Goal: Task Accomplishment & Management: Use online tool/utility

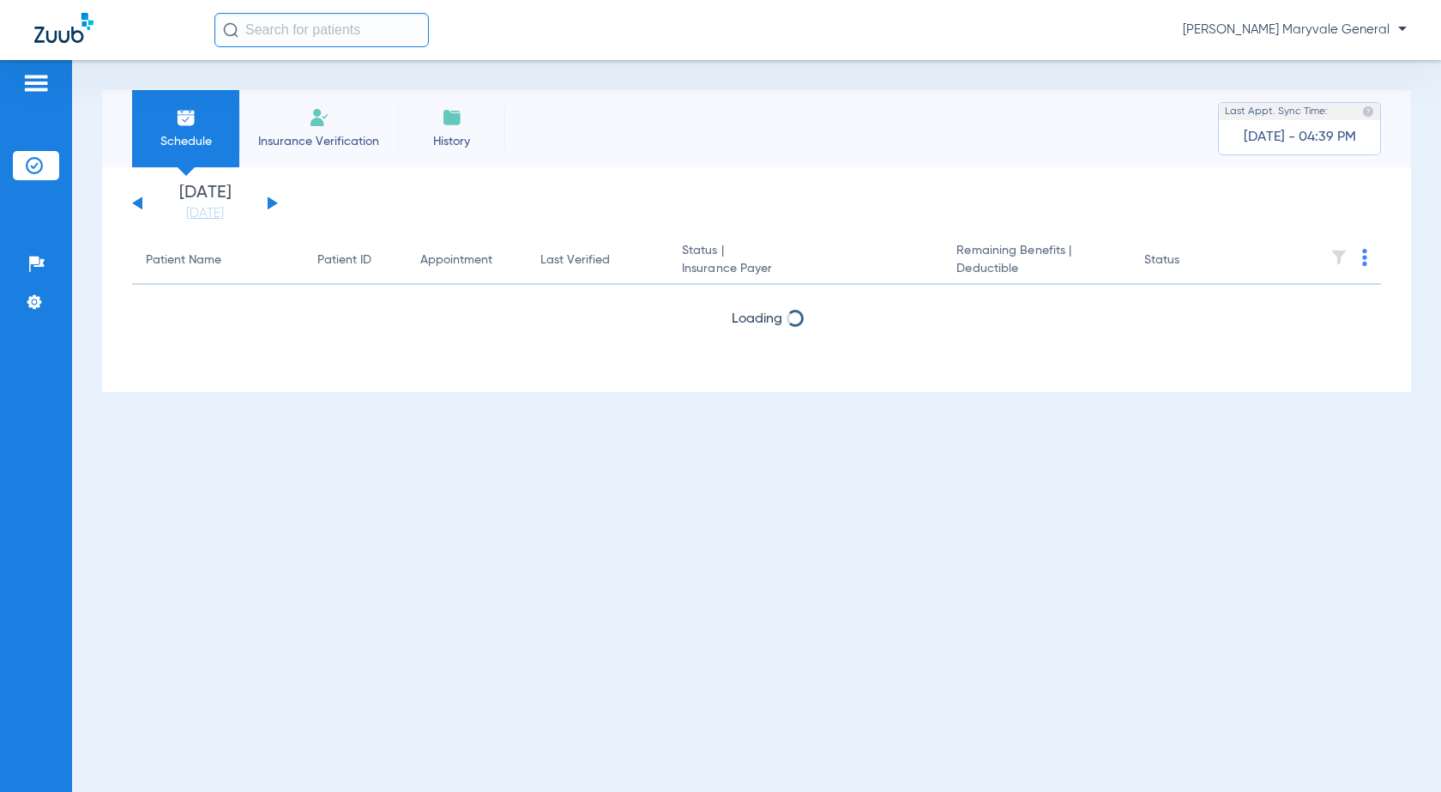
click at [341, 148] on span "Insurance Verification" at bounding box center [318, 141] width 133 height 17
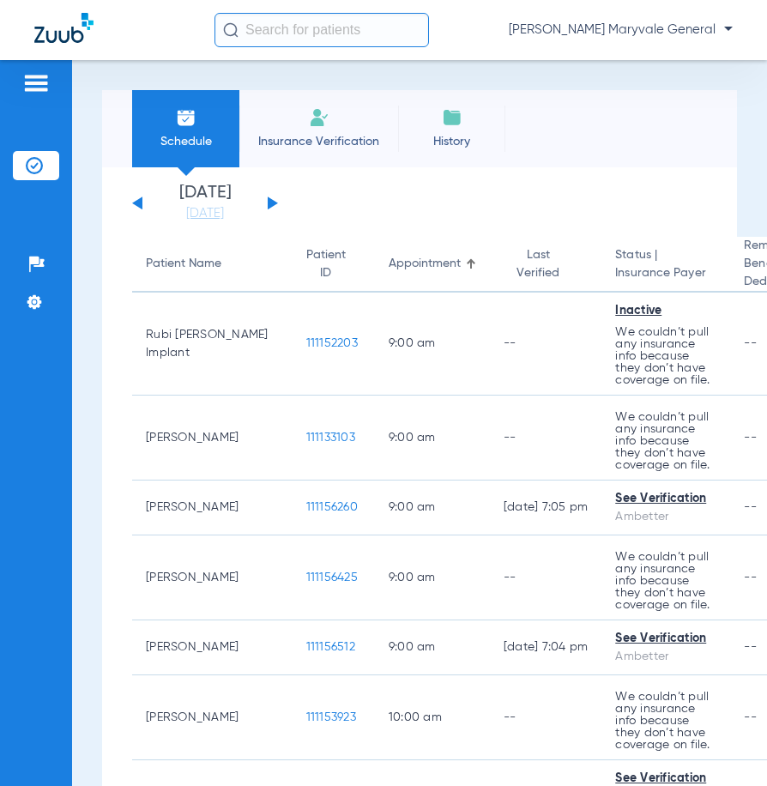
click at [347, 144] on span "Insurance Verification" at bounding box center [318, 141] width 133 height 17
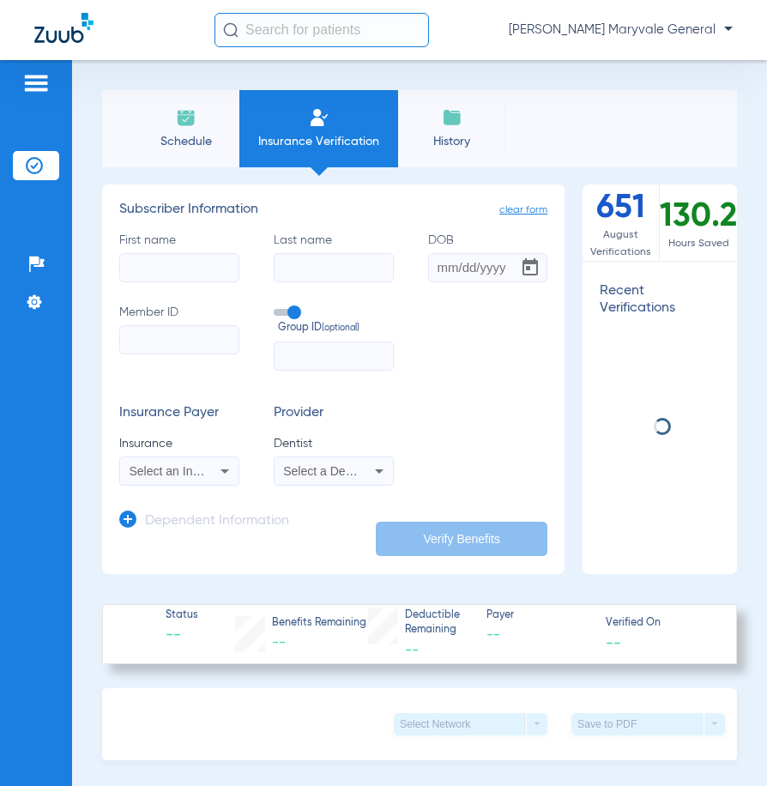
click at [164, 262] on input "First name" at bounding box center [179, 267] width 120 height 29
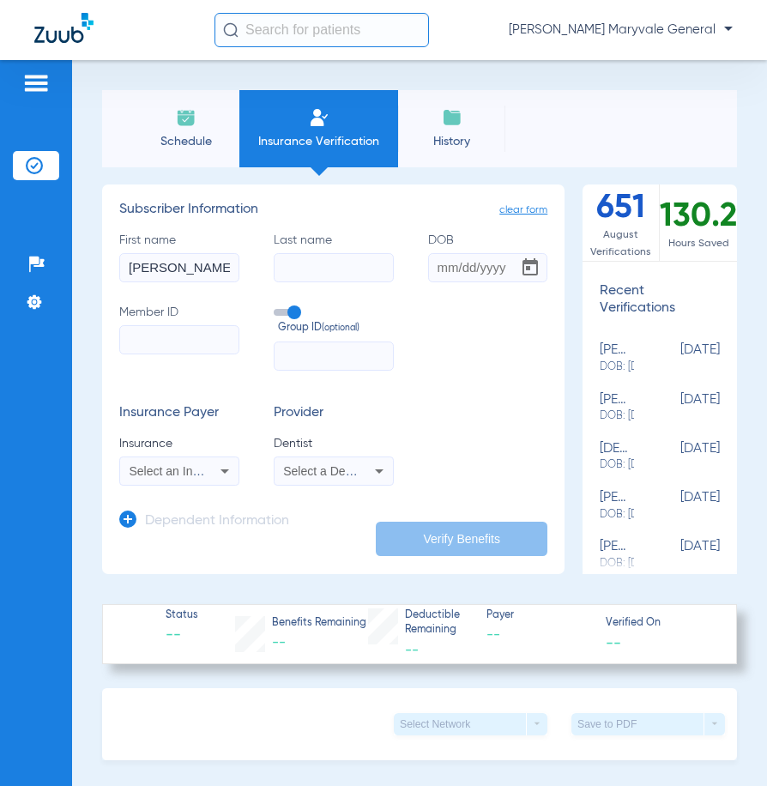
type input "[PERSON_NAME]"
type input "[DATE]"
click at [169, 353] on input "Member ID" at bounding box center [179, 339] width 120 height 29
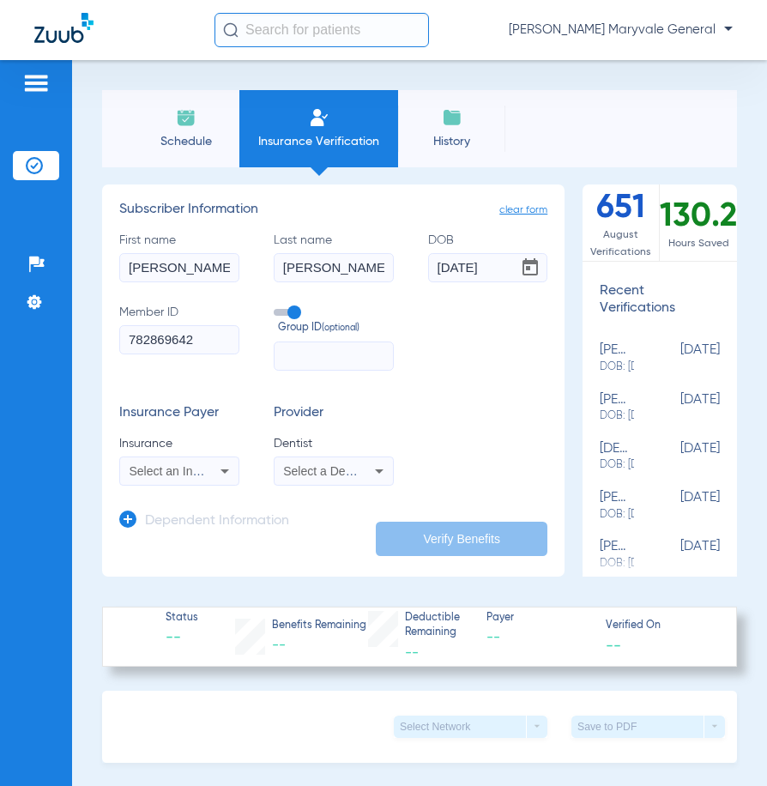
type input "782869642"
click at [295, 309] on label "Group ID (optional)" at bounding box center [334, 320] width 120 height 33
click at [277, 306] on input "Group ID (optional)" at bounding box center [277, 306] width 0 height 0
click at [210, 483] on mat-select "Select an Insurance" at bounding box center [179, 470] width 120 height 29
click at [214, 473] on icon at bounding box center [224, 471] width 21 height 21
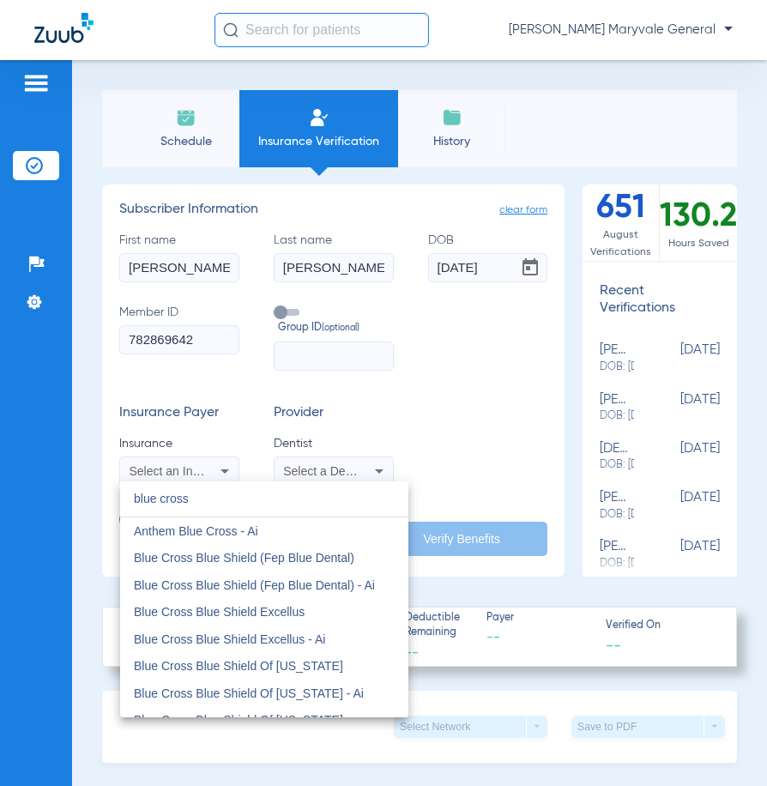
type input "blue cross"
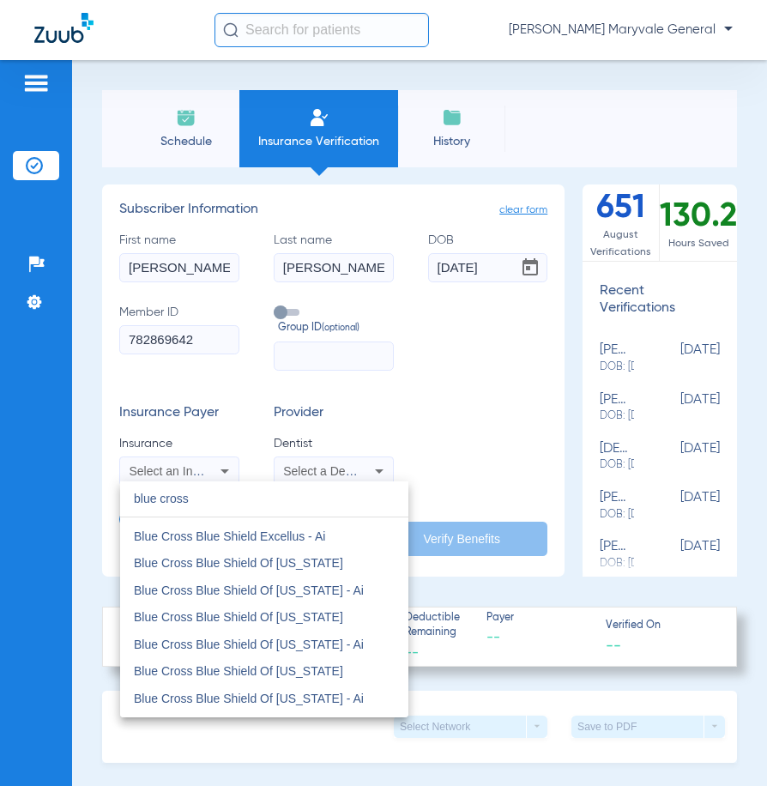
scroll to position [137, 0]
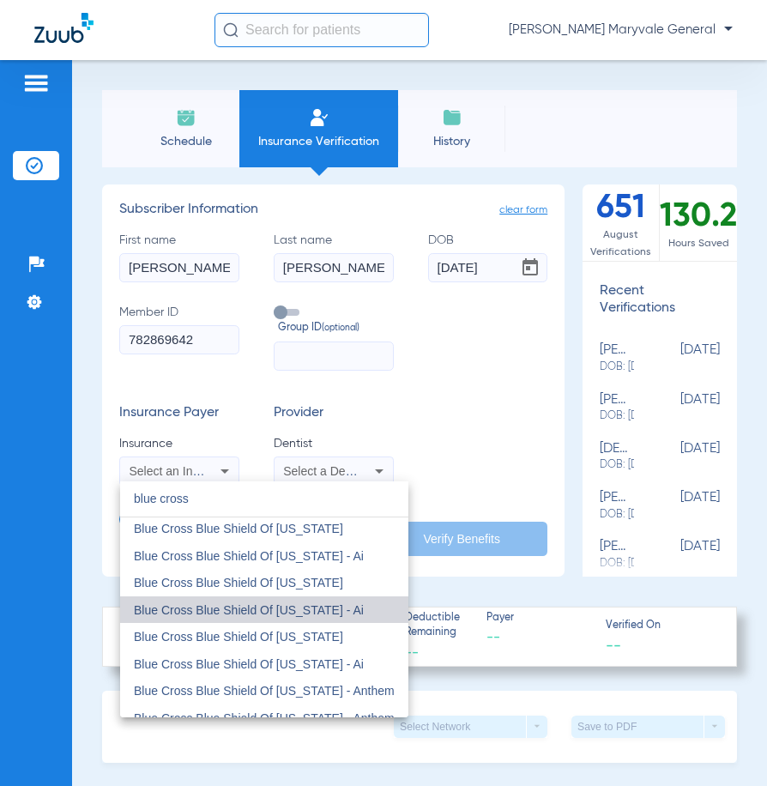
click at [296, 596] on mat-option "Blue Cross Blue Shield Of [US_STATE] - Ai" at bounding box center [264, 609] width 288 height 27
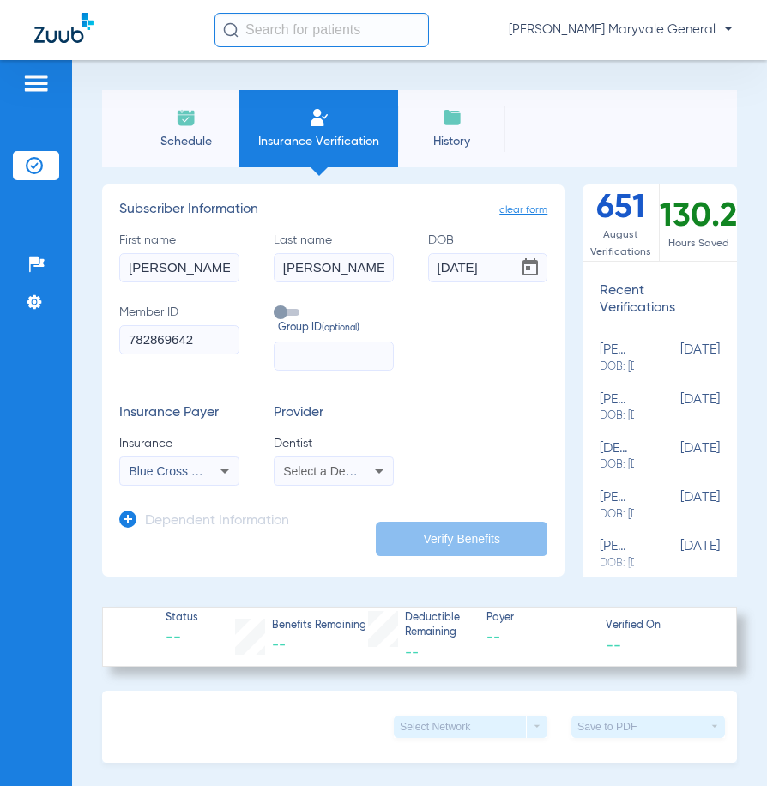
click at [223, 475] on icon at bounding box center [224, 471] width 21 height 21
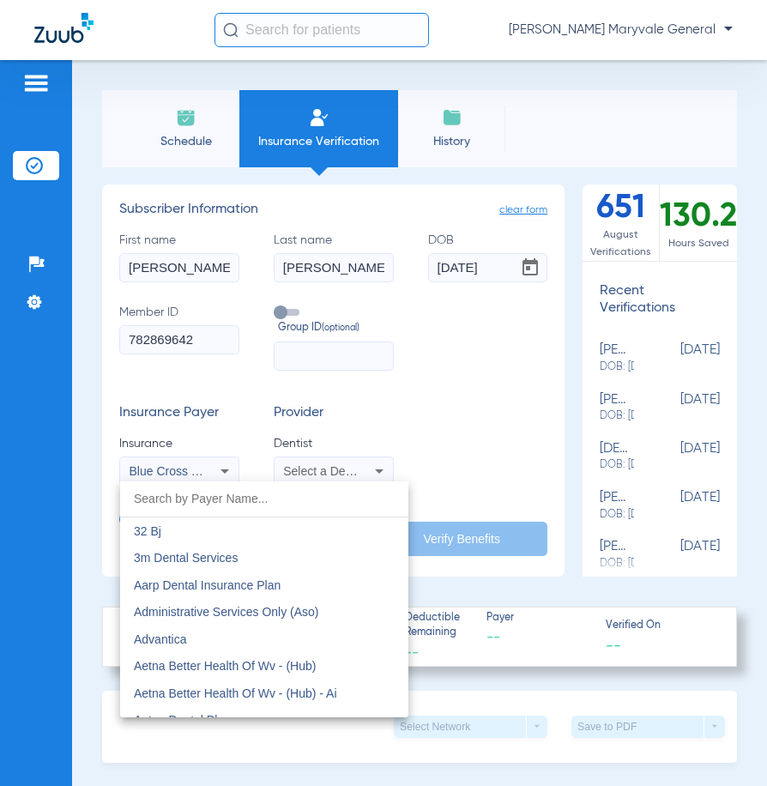
scroll to position [1152, 0]
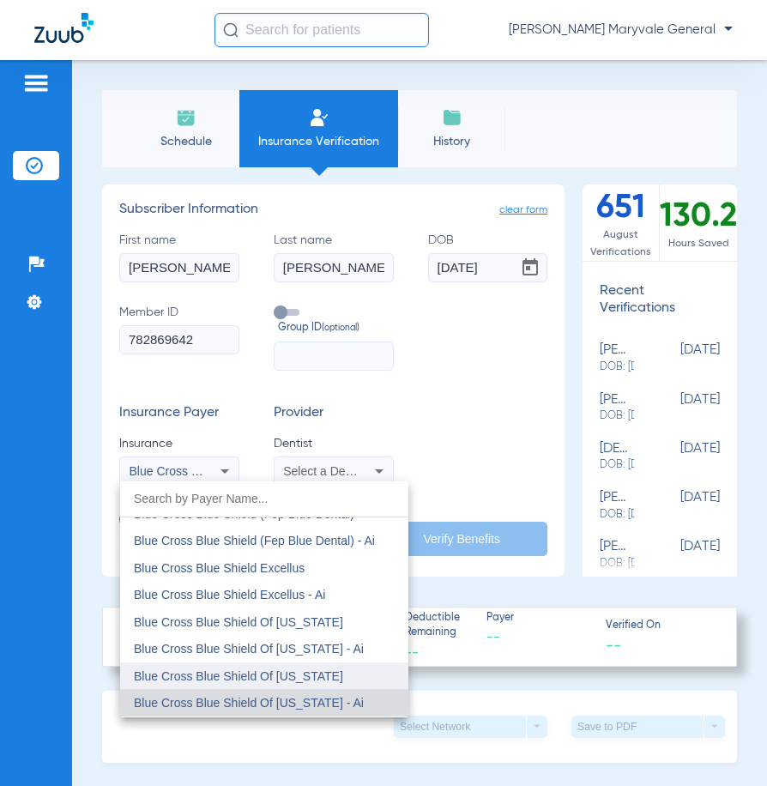
click at [305, 678] on span "Blue Cross Blue Shield Of [US_STATE]" at bounding box center [238, 676] width 209 height 14
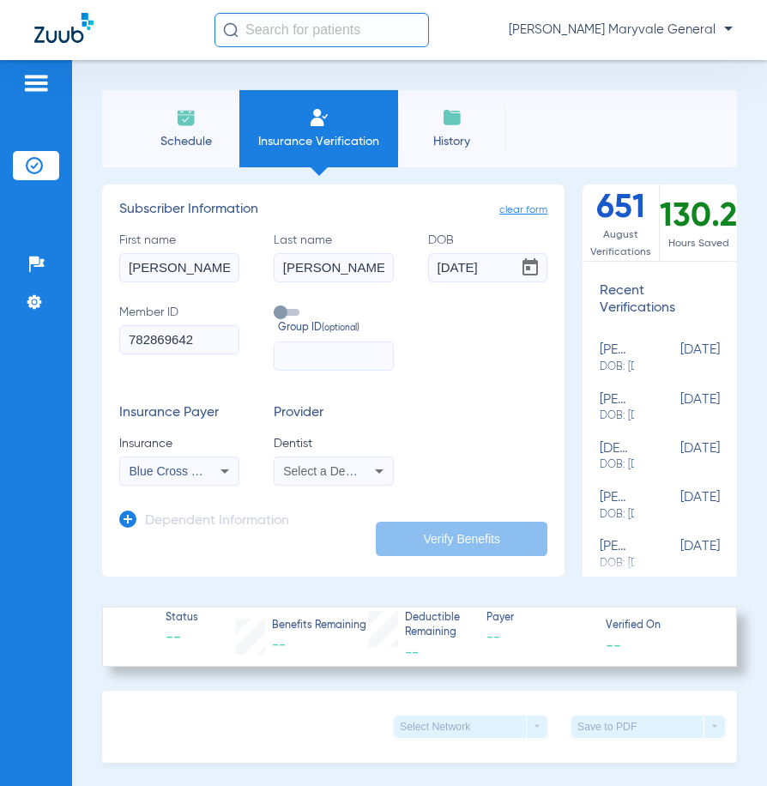
click at [291, 479] on div "Select a Dentist" at bounding box center [333, 471] width 118 height 21
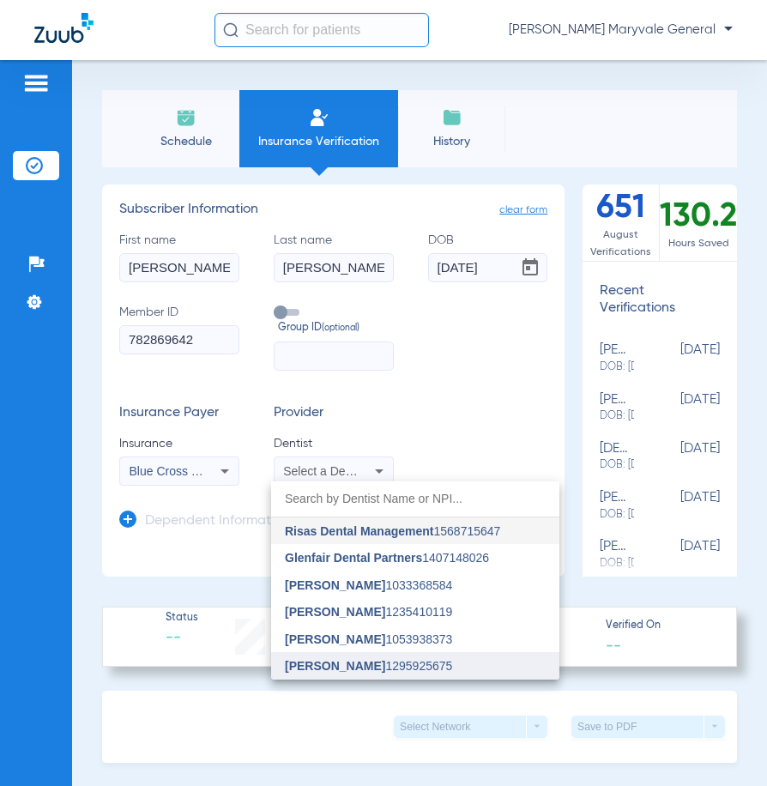
click at [335, 660] on span "[PERSON_NAME]" at bounding box center [335, 666] width 100 height 14
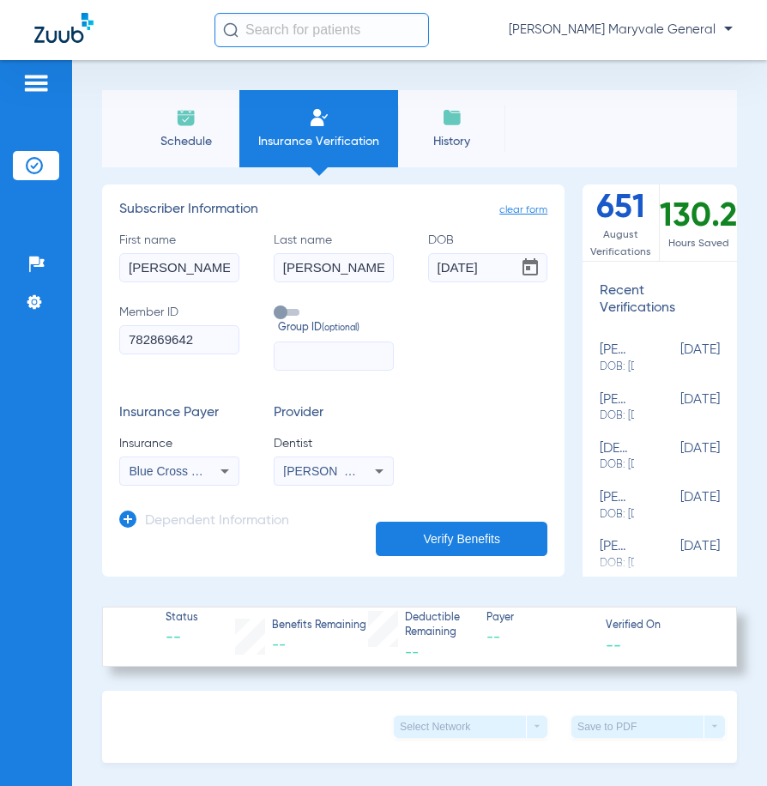
click at [330, 564] on app-manual-verification-form "clear form Subscriber Information First name [PERSON_NAME] Last name [PERSON_NA…" at bounding box center [333, 380] width 462 height 392
click at [427, 546] on button "Verify Benefits" at bounding box center [462, 539] width 172 height 34
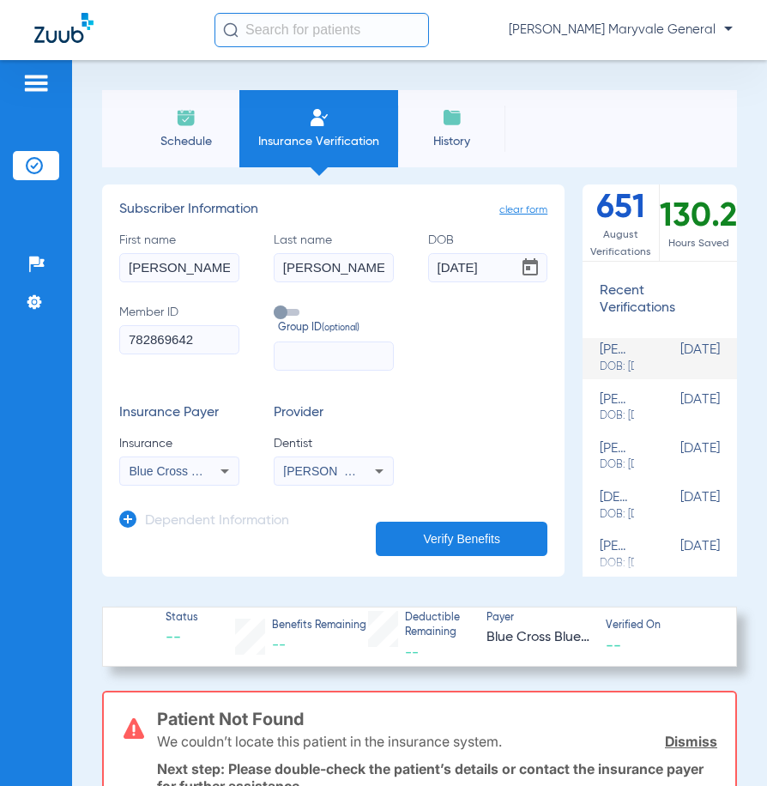
click at [216, 478] on icon at bounding box center [224, 471] width 21 height 21
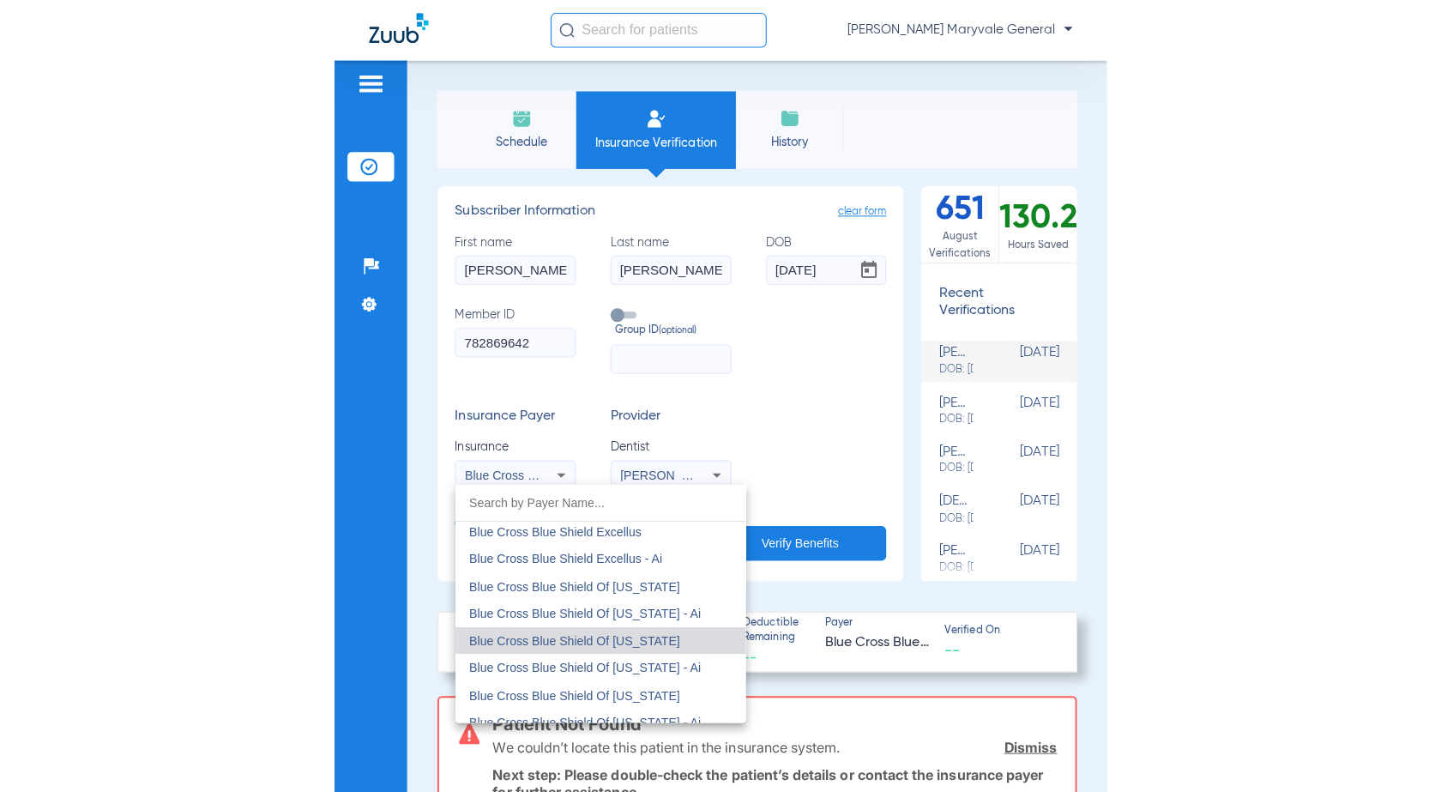
scroll to position [1193, 0]
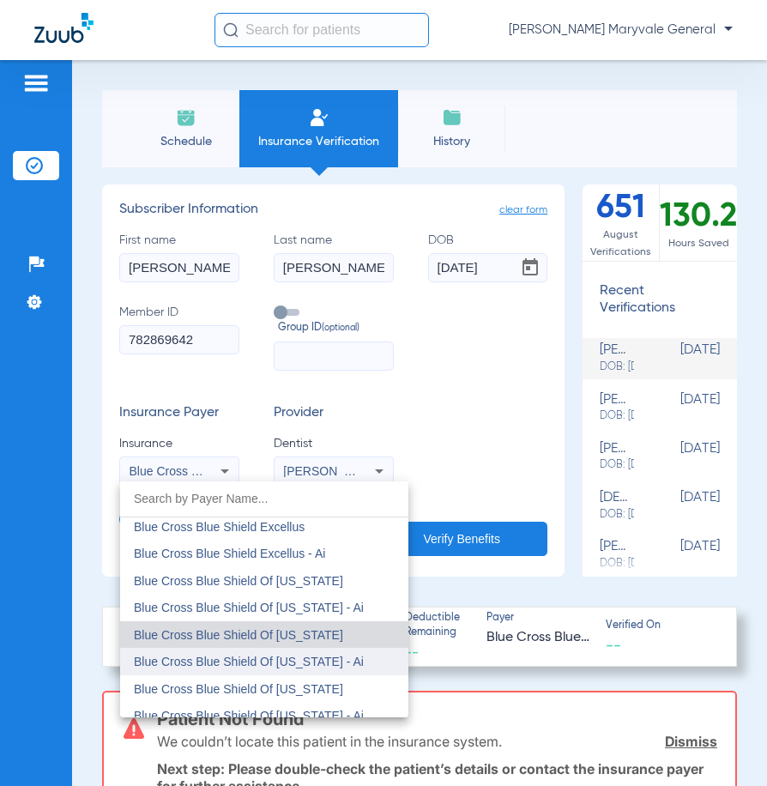
click at [305, 663] on span "Blue Cross Blue Shield Of [US_STATE] - Ai" at bounding box center [249, 661] width 230 height 14
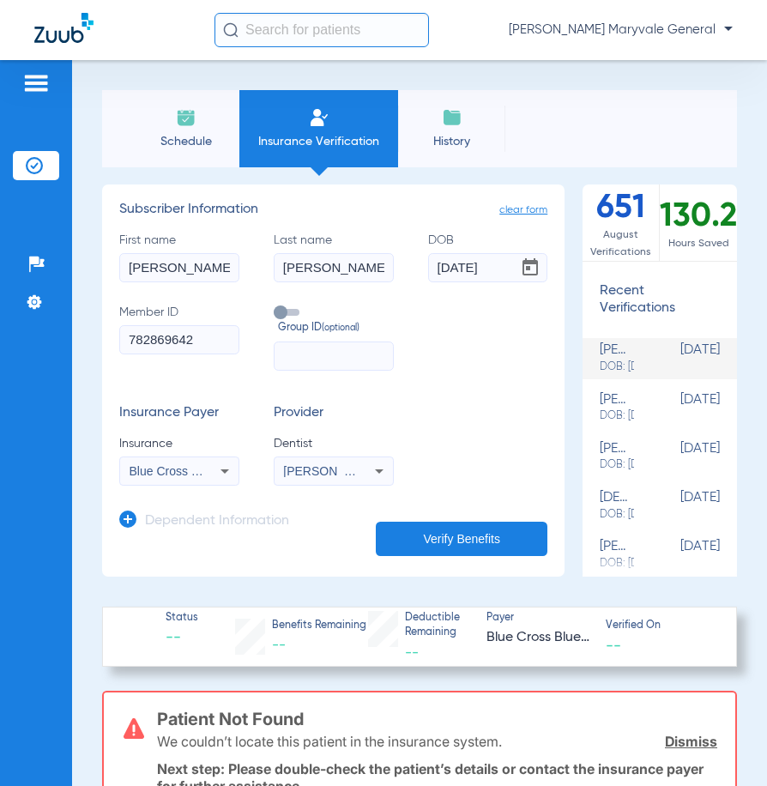
click at [459, 546] on button "Verify Benefits" at bounding box center [462, 539] width 172 height 34
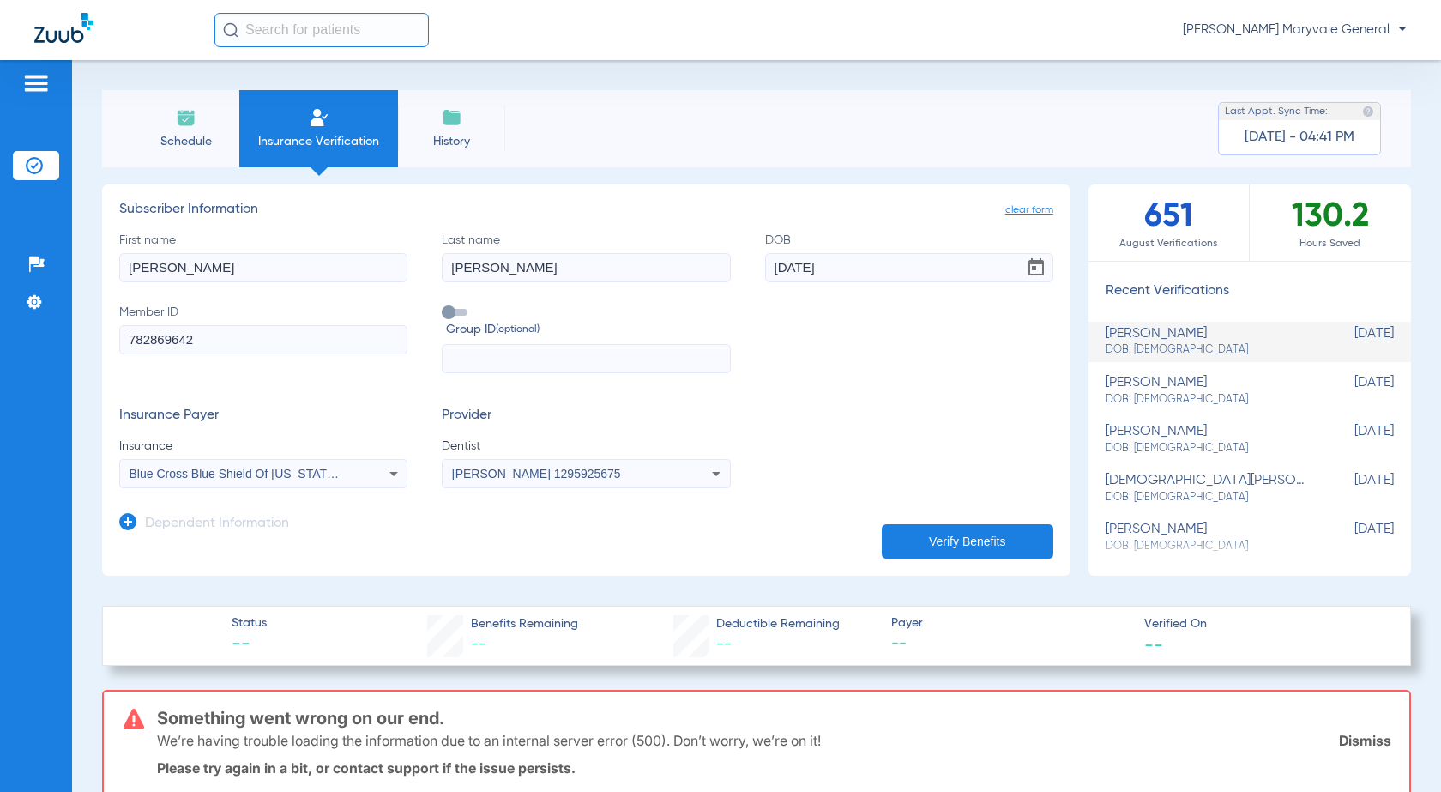
click at [181, 467] on span "Blue Cross Blue Shield Of [US_STATE] - Ai" at bounding box center [245, 474] width 230 height 14
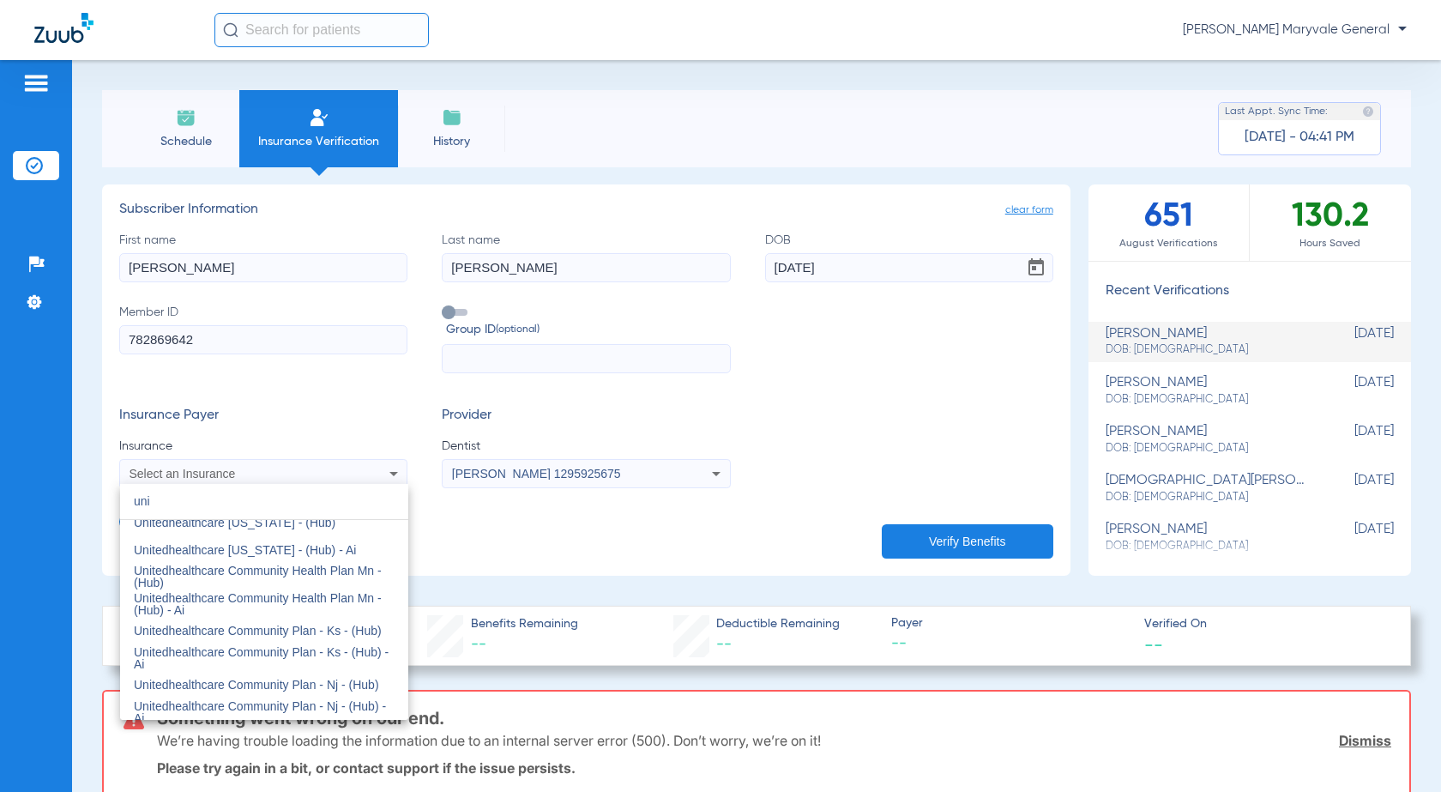
scroll to position [461, 0]
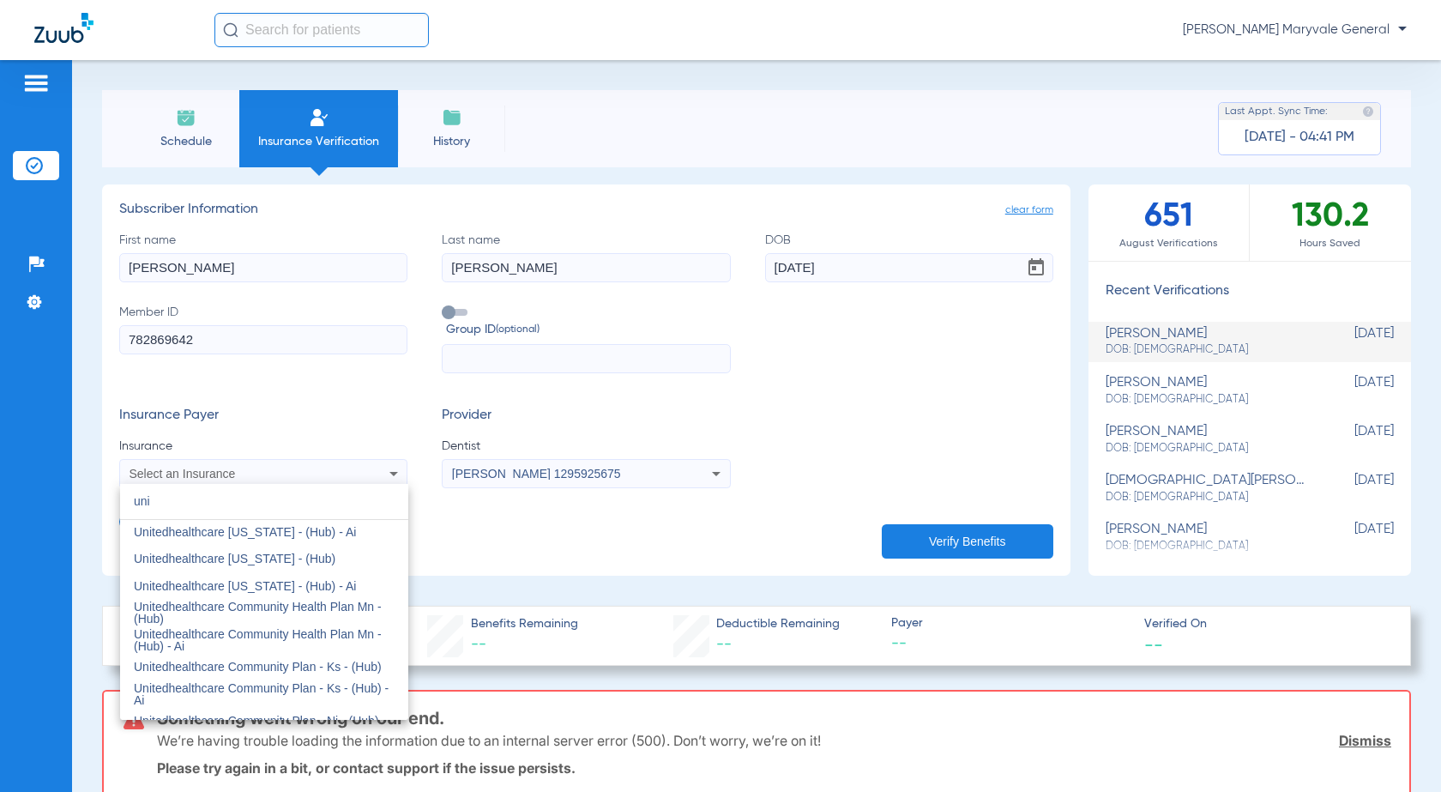
drag, startPoint x: 223, startPoint y: 500, endPoint x: 191, endPoint y: 503, distance: 31.8
click at [191, 503] on input "uni" at bounding box center [264, 501] width 288 height 35
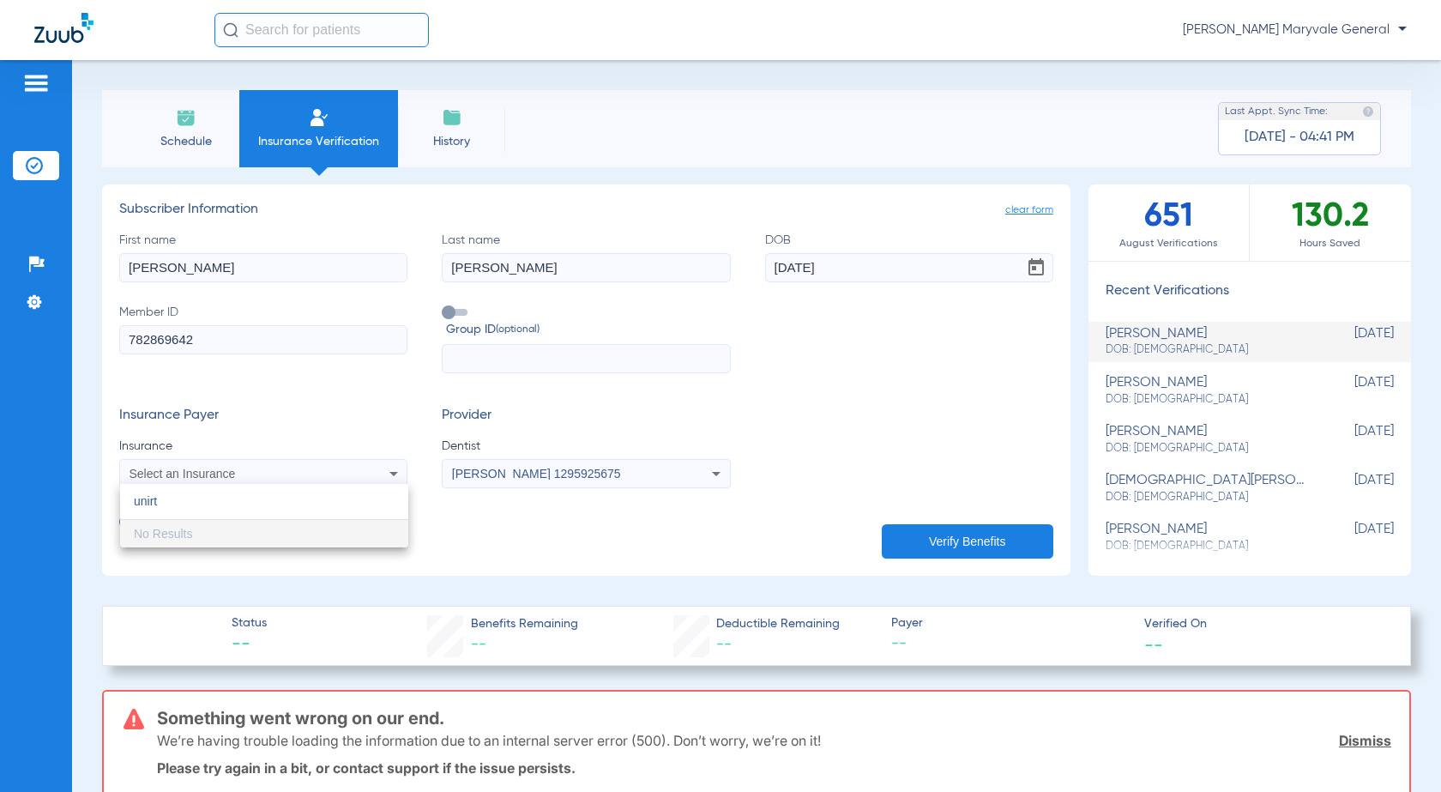
scroll to position [0, 0]
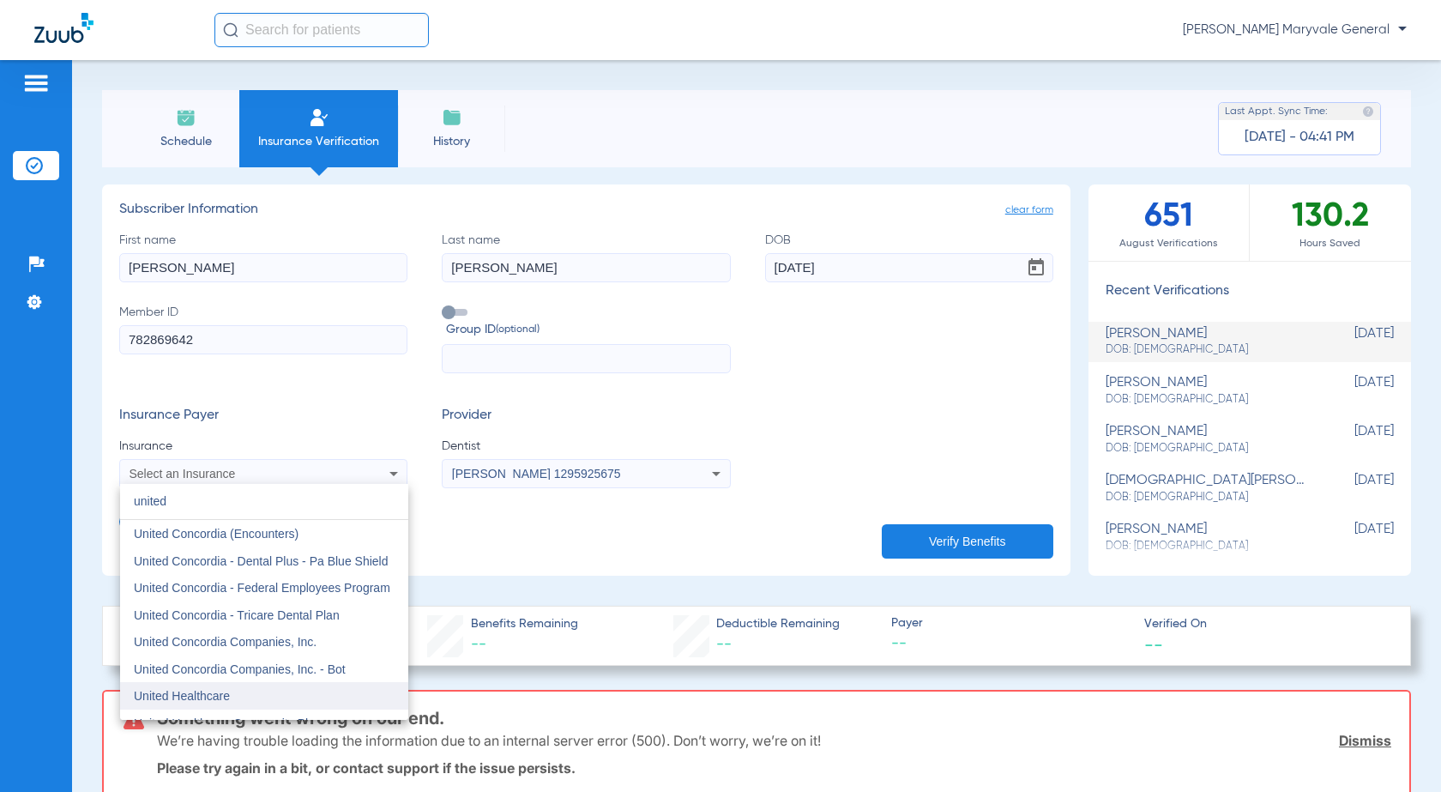
type input "united"
click at [192, 702] on span "United Healthcare" at bounding box center [182, 696] width 96 height 14
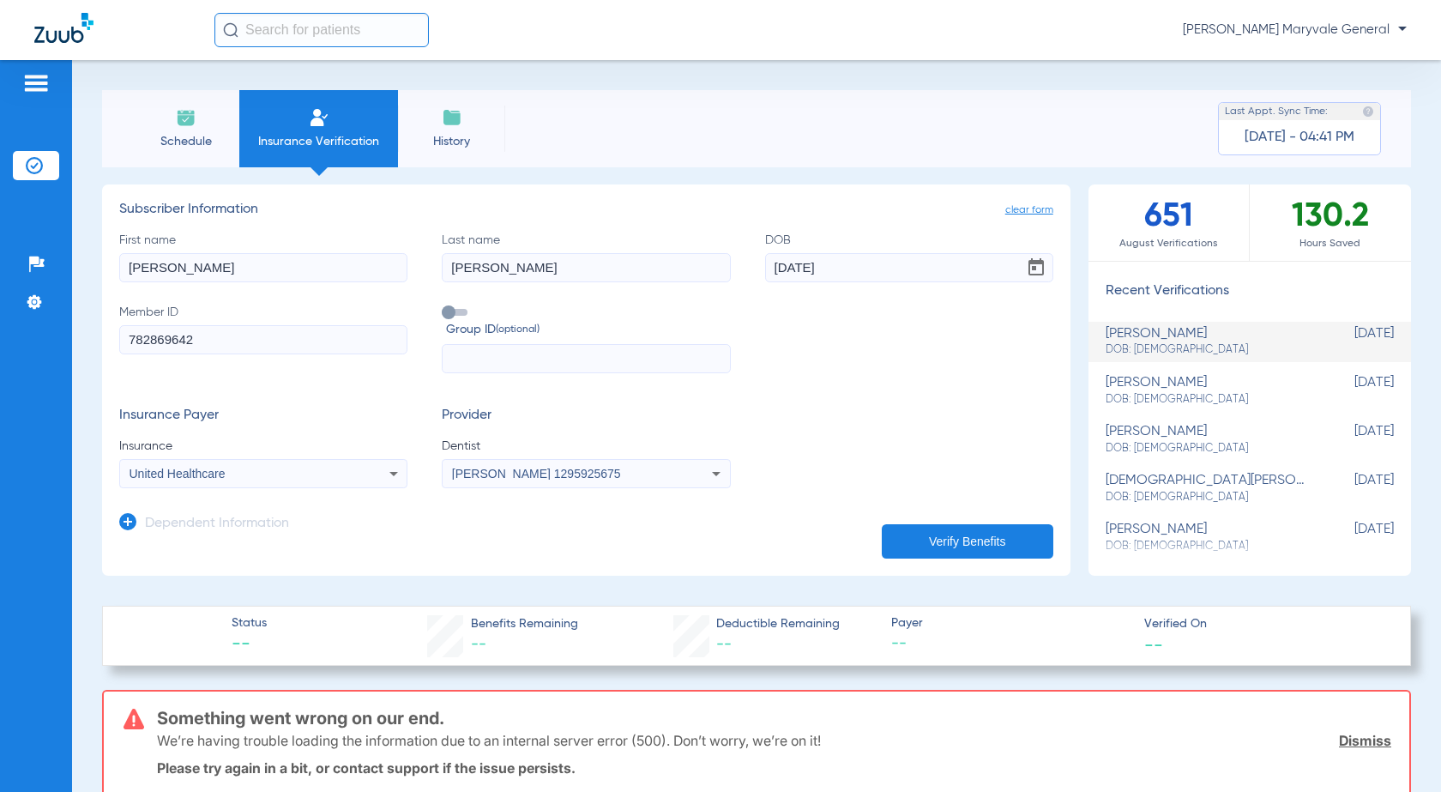
click at [264, 477] on div "United Healthcare" at bounding box center [237, 473] width 215 height 12
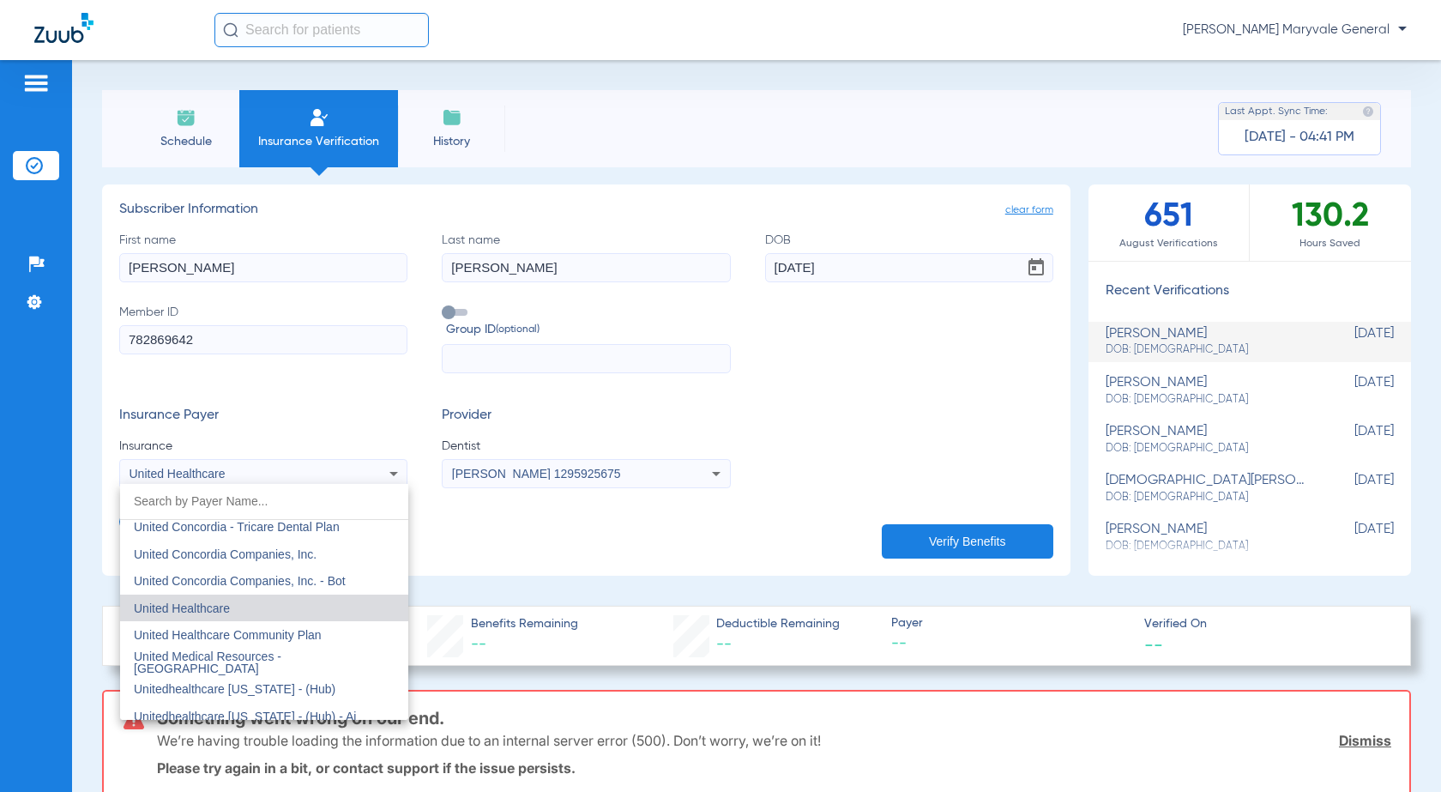
scroll to position [10225, 0]
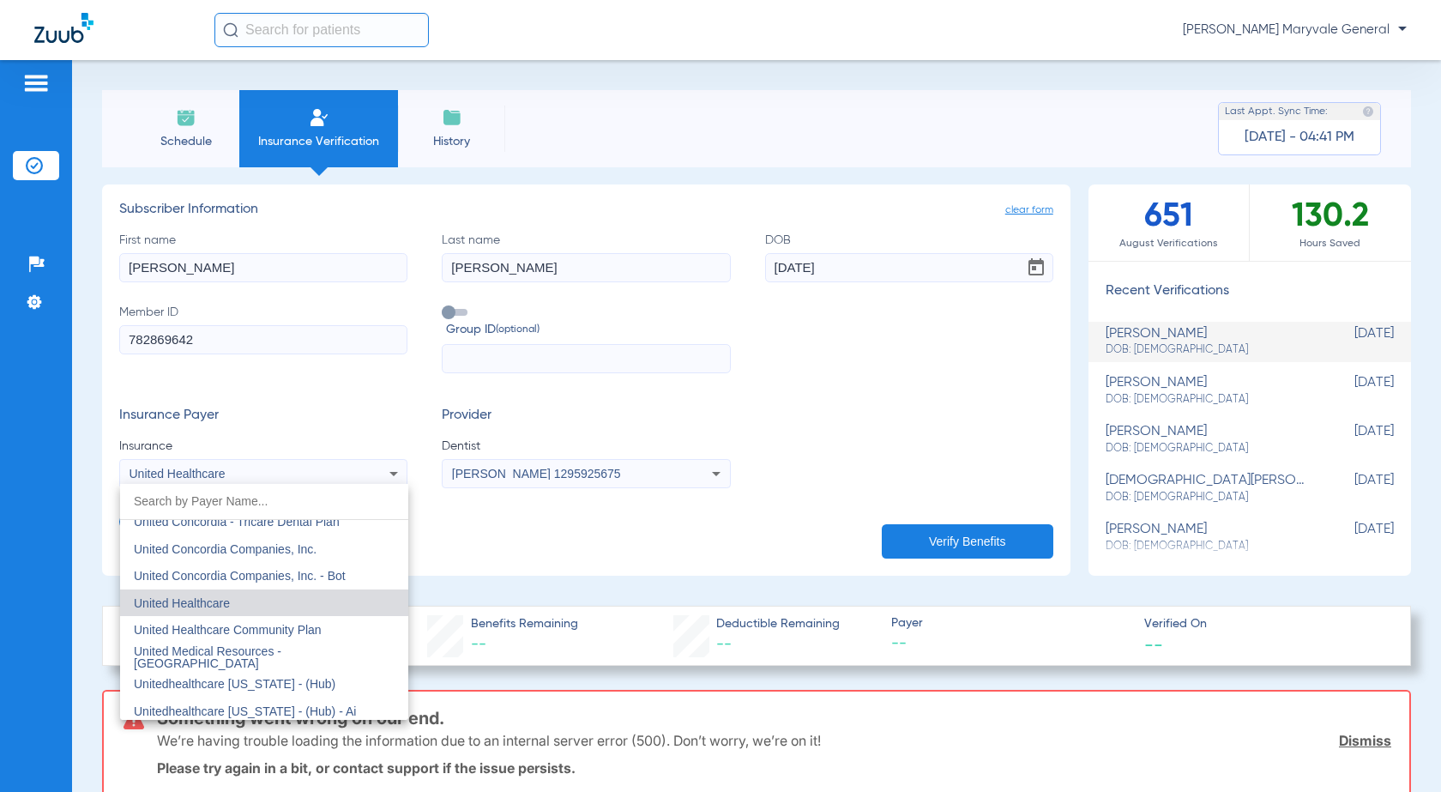
click at [463, 548] on div at bounding box center [720, 396] width 1441 height 792
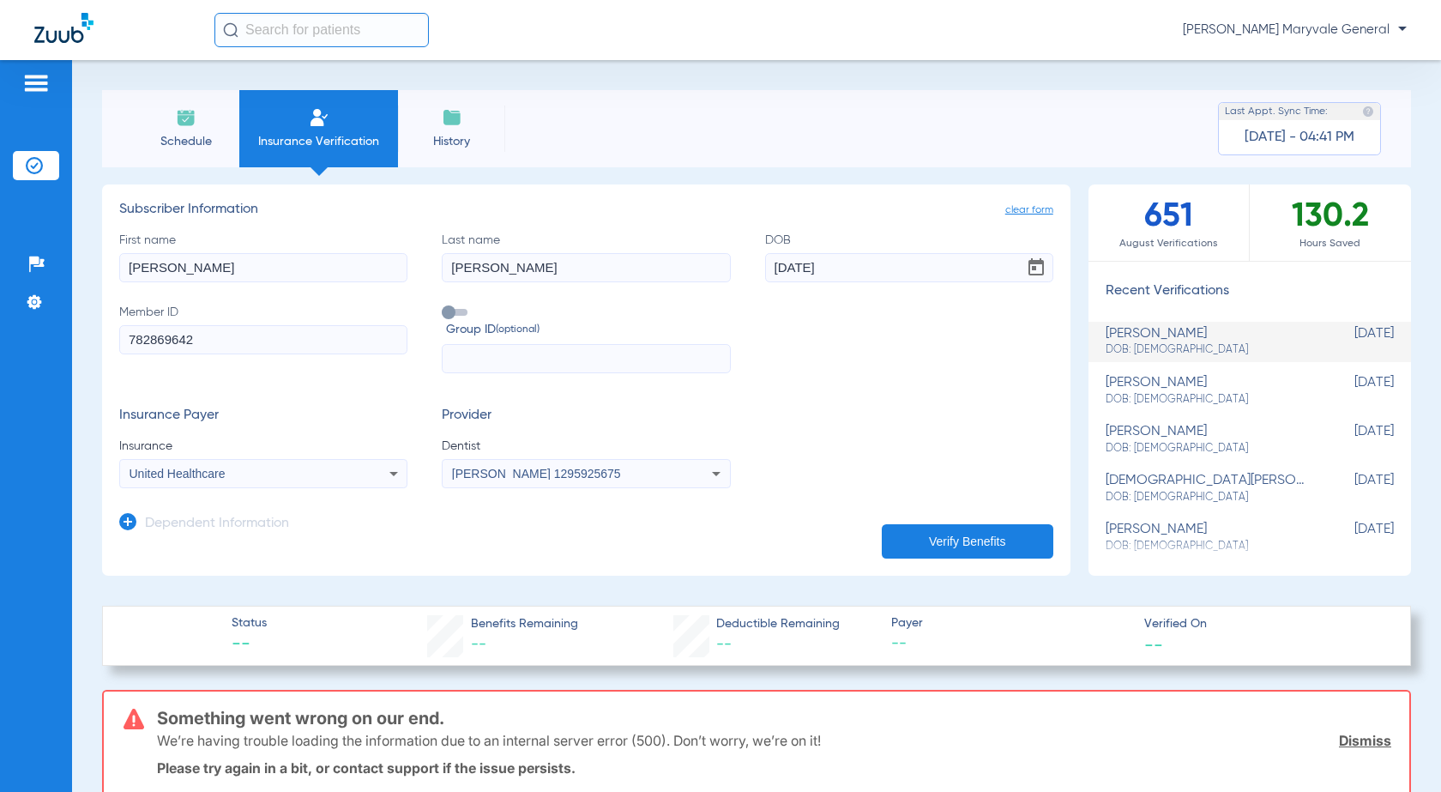
click at [766, 558] on app-manual-verification-form "clear form Subscriber Information First name [PERSON_NAME] Last name [PERSON_NA…" at bounding box center [586, 379] width 968 height 391
click at [766, 552] on button "Verify Benefits" at bounding box center [968, 541] width 172 height 34
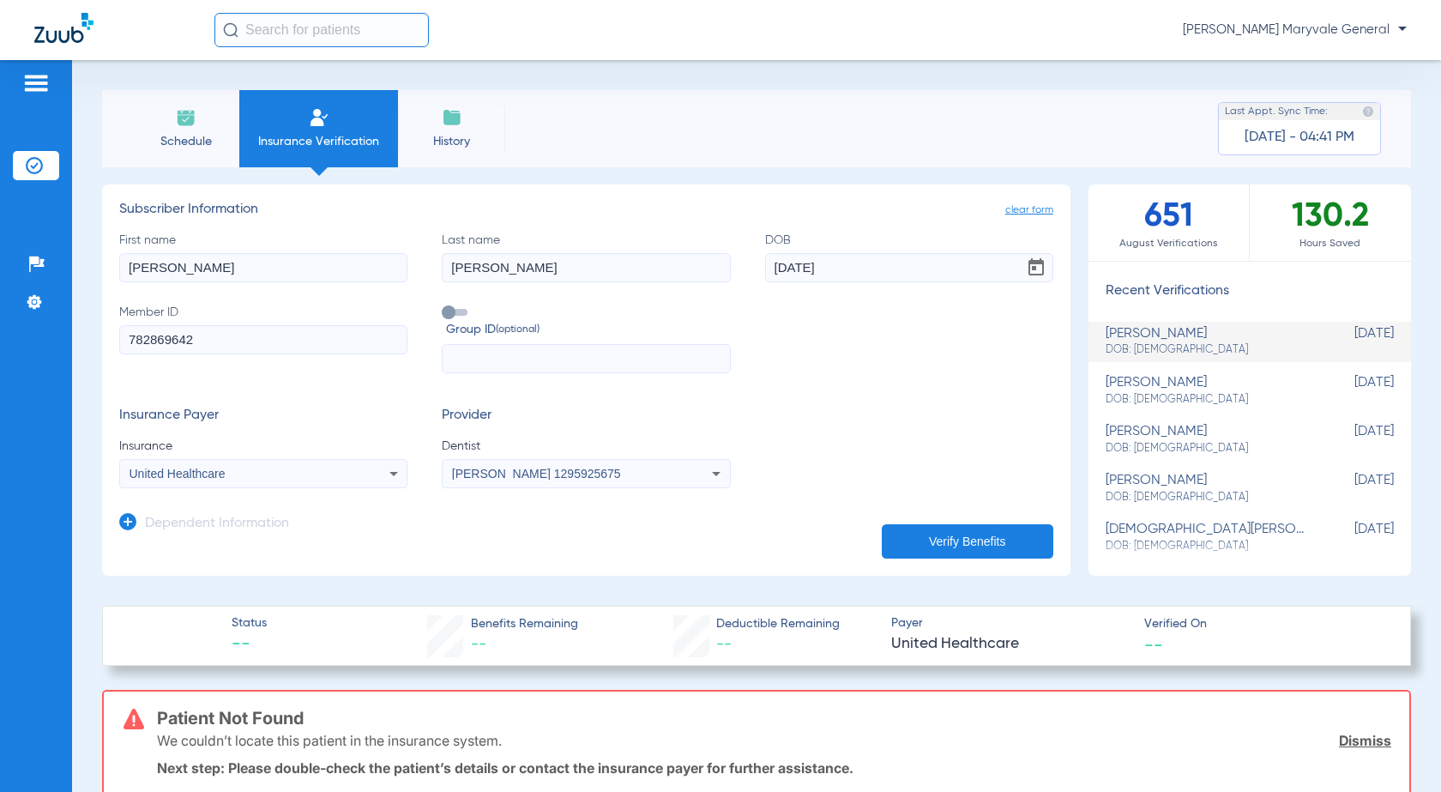
click at [618, 157] on div "Schedule Insurance Verification History Last Appt. Sync Time: [DATE] - 04:41 PM" at bounding box center [756, 128] width 1309 height 77
drag, startPoint x: 42, startPoint y: 349, endPoint x: 0, endPoint y: 344, distance: 42.3
click at [0, 345] on div "Patients Insurance Verification Setup Help Center Settings Schedule Insurance V…" at bounding box center [720, 456] width 1441 height 792
drag, startPoint x: 299, startPoint y: 323, endPoint x: 218, endPoint y: 333, distance: 82.0
click at [218, 333] on input "782869642" at bounding box center [263, 339] width 288 height 29
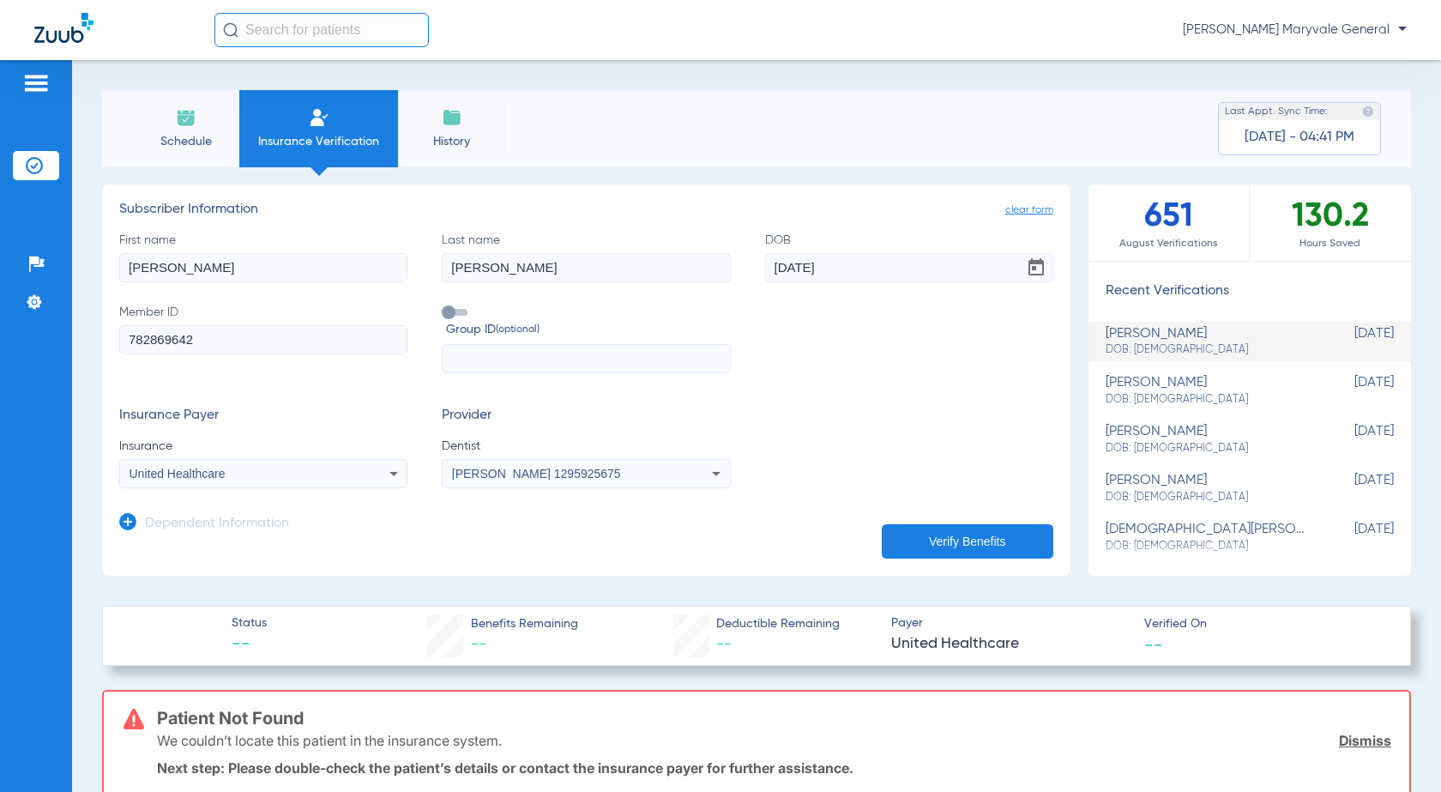
drag, startPoint x: 138, startPoint y: 338, endPoint x: 45, endPoint y: 339, distance: 93.5
click at [45, 339] on div "Patients Insurance Verification Setup Help Center Settings Schedule Insurance V…" at bounding box center [720, 456] width 1441 height 792
paste input "888797918"
type input "888797918"
drag, startPoint x: 288, startPoint y: 381, endPoint x: 299, endPoint y: 380, distance: 11.2
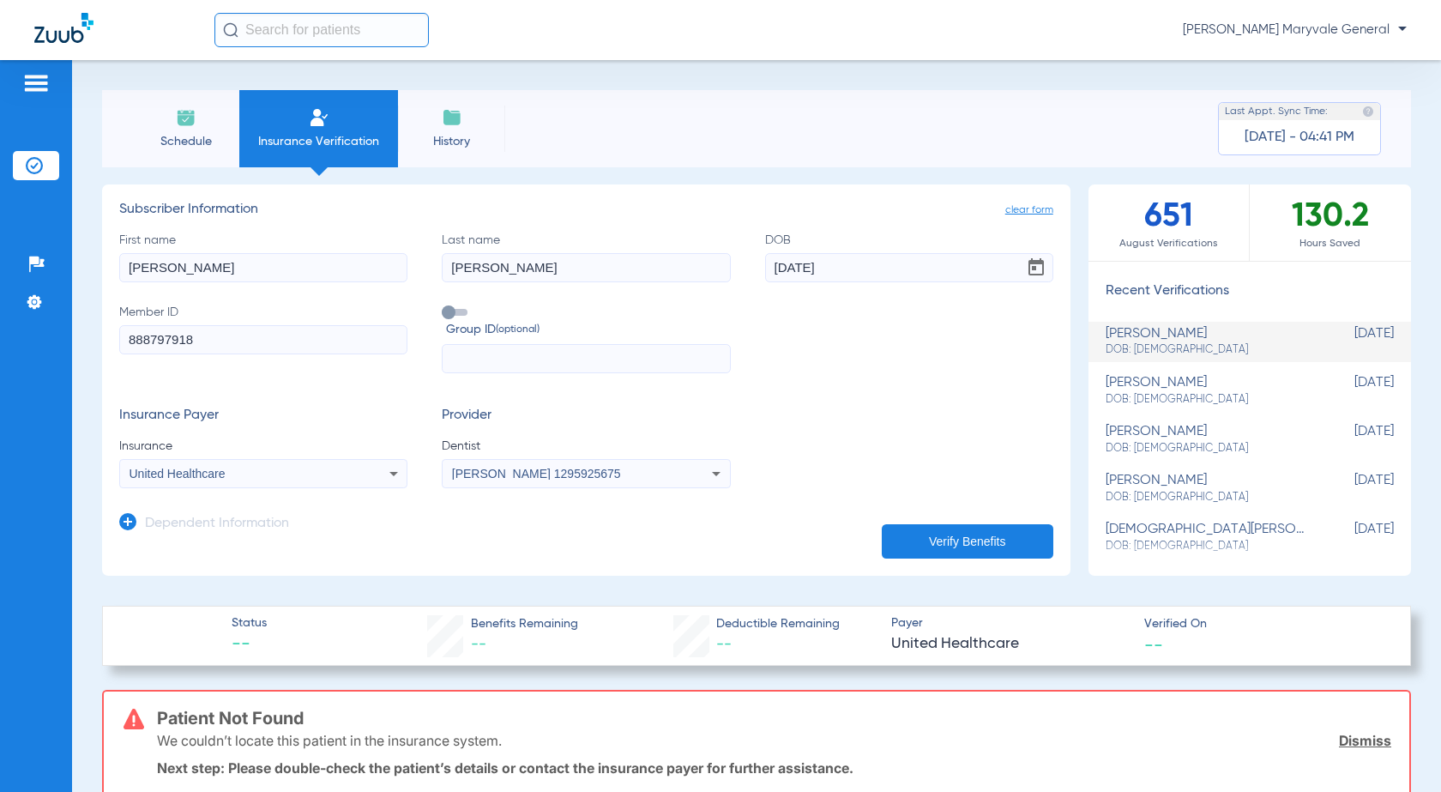
click at [287, 381] on form "First name [PERSON_NAME] Last name [PERSON_NAME] [DEMOGRAPHIC_DATA] Member ID 8…" at bounding box center [586, 360] width 934 height 257
click at [324, 478] on div "United Healthcare" at bounding box center [237, 473] width 215 height 12
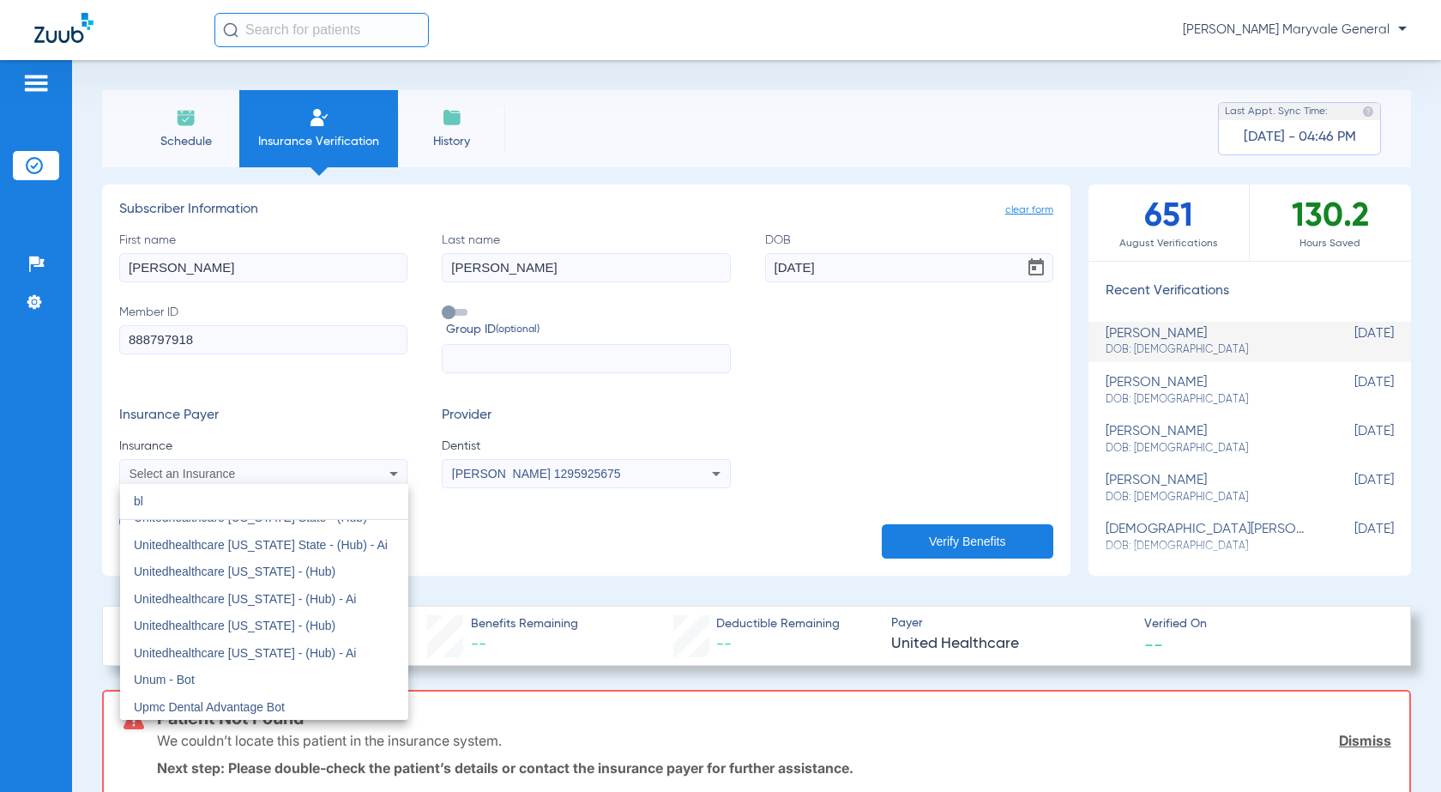
scroll to position [36, 0]
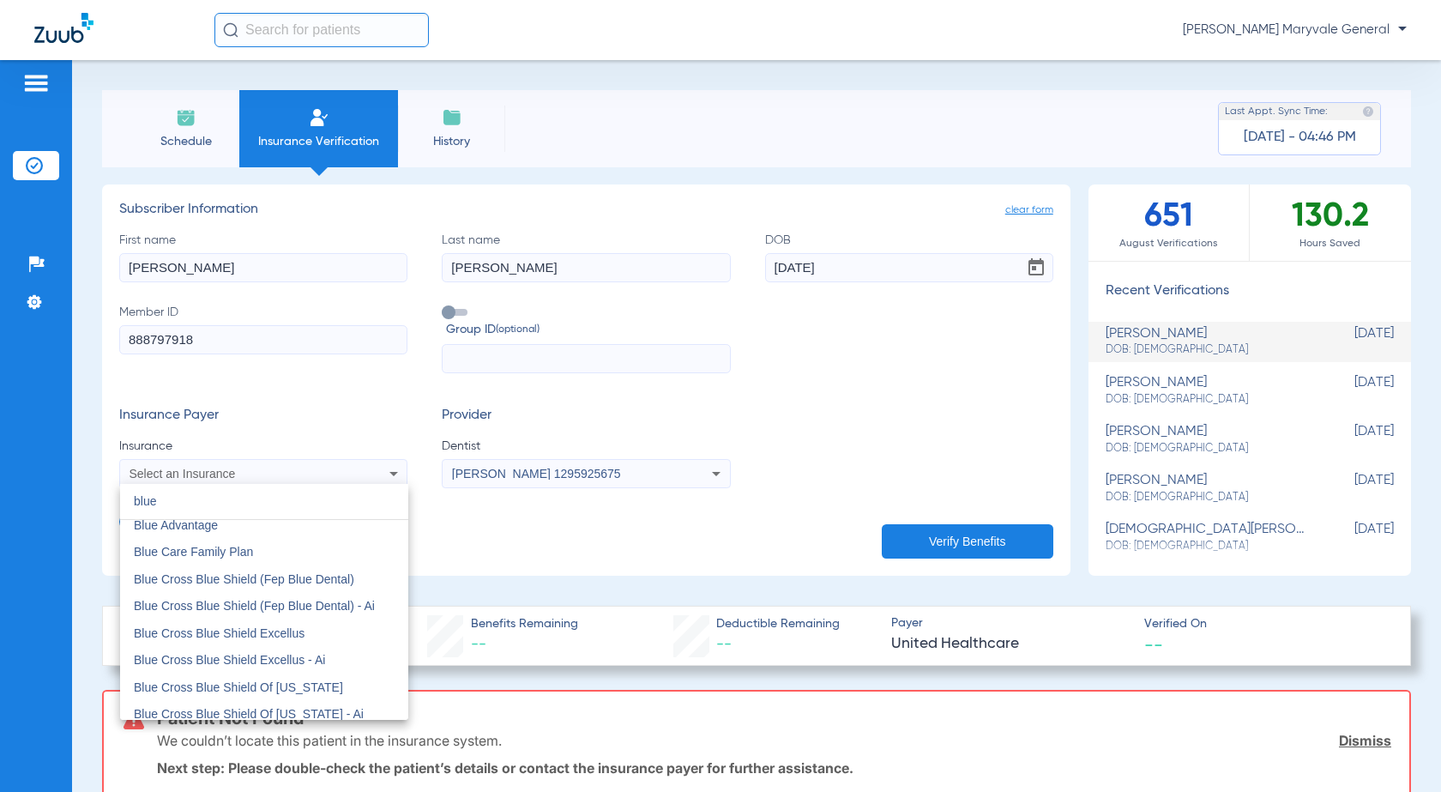
type input "blue"
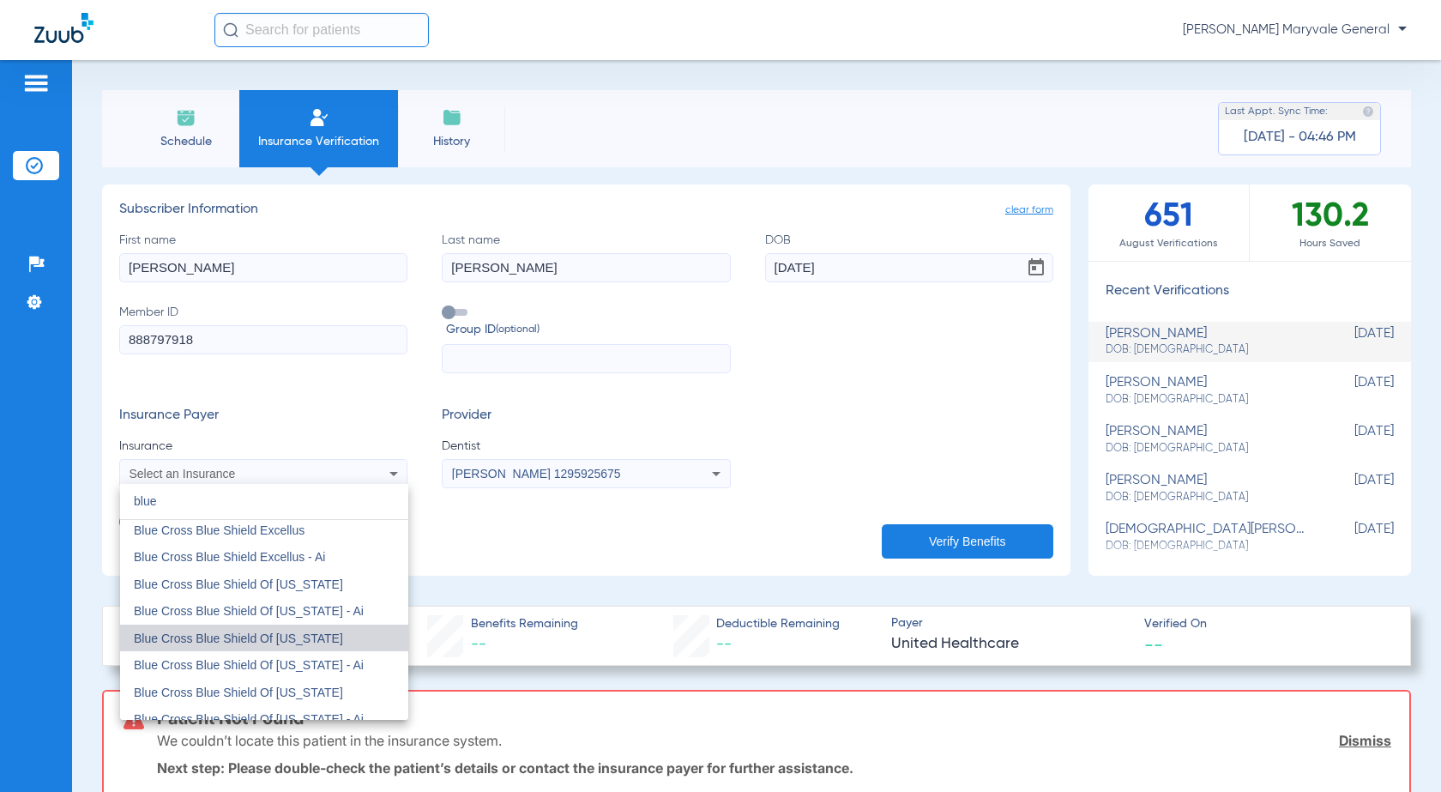
click at [314, 648] on mat-option "Blue Cross Blue Shield Of [US_STATE]" at bounding box center [264, 637] width 288 height 27
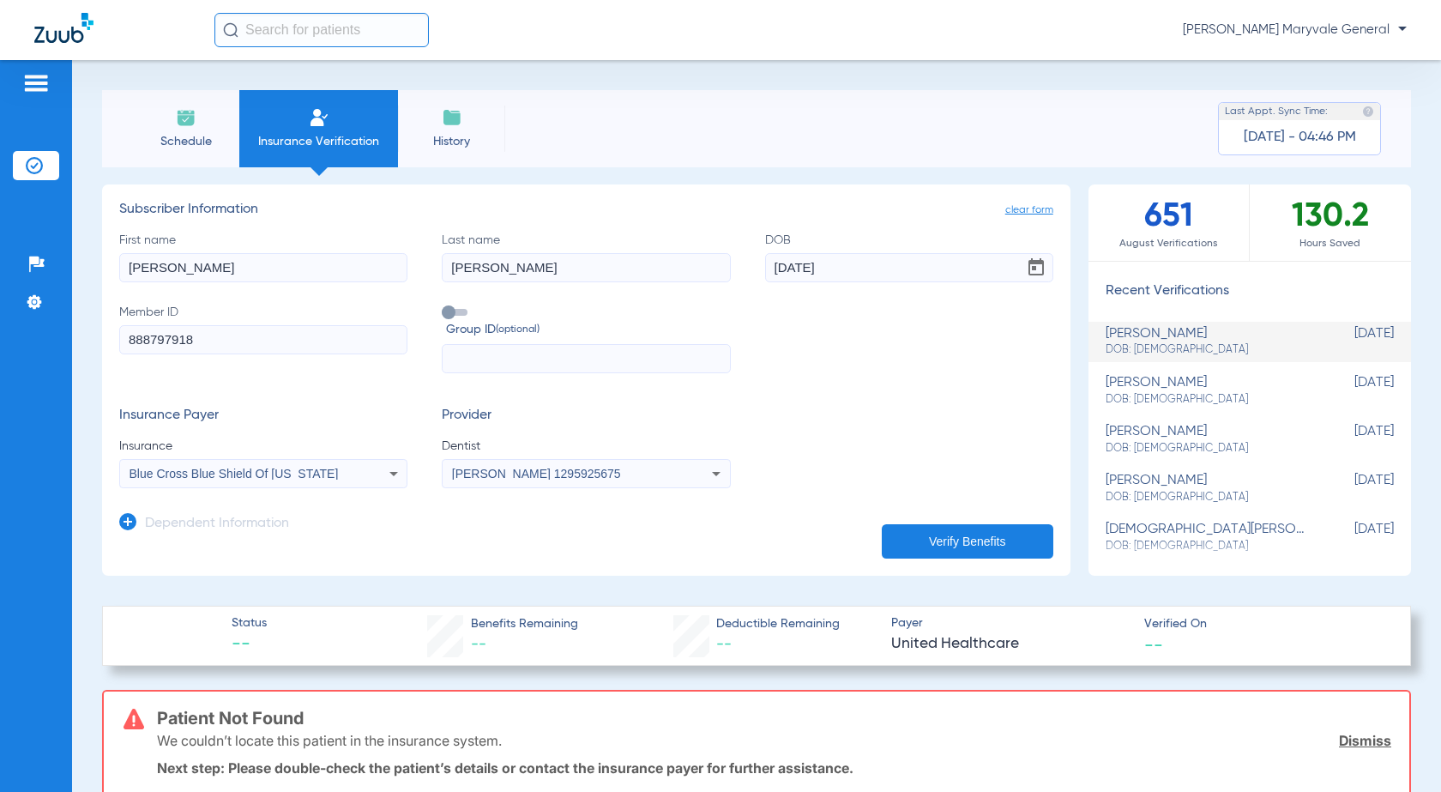
click at [766, 534] on button "Verify Benefits" at bounding box center [968, 541] width 172 height 34
